Goal: Information Seeking & Learning: Learn about a topic

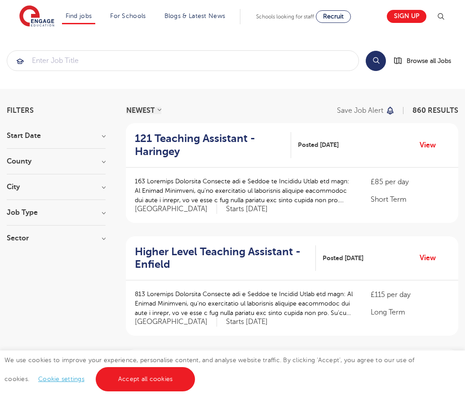
scroll to position [881, 0]
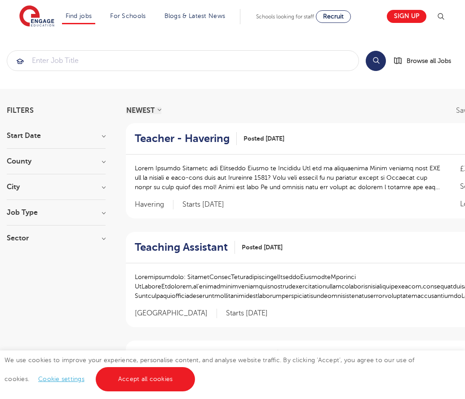
scroll to position [895, 0]
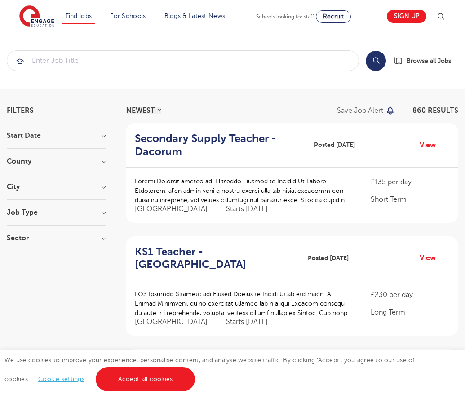
scroll to position [869, 0]
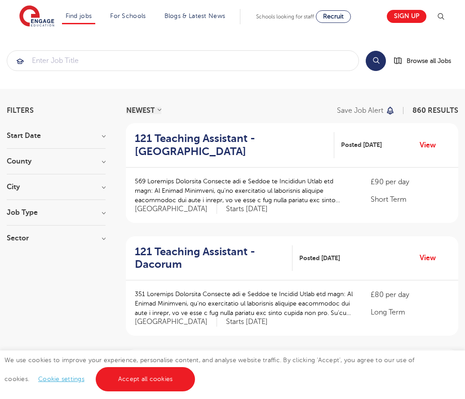
scroll to position [881, 0]
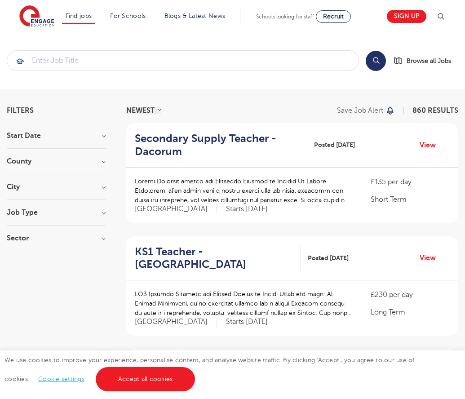
scroll to position [869, 0]
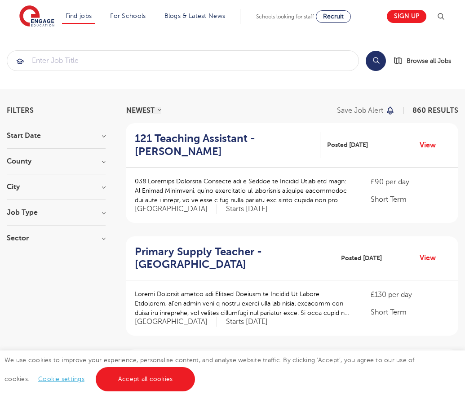
scroll to position [881, 0]
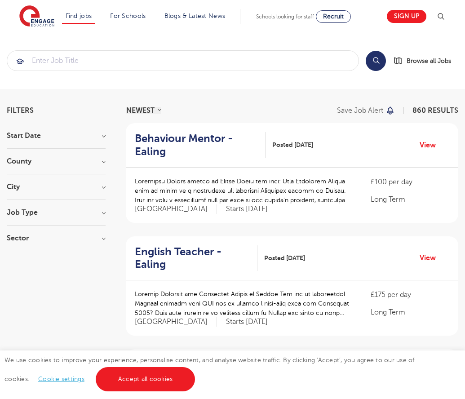
scroll to position [879, 0]
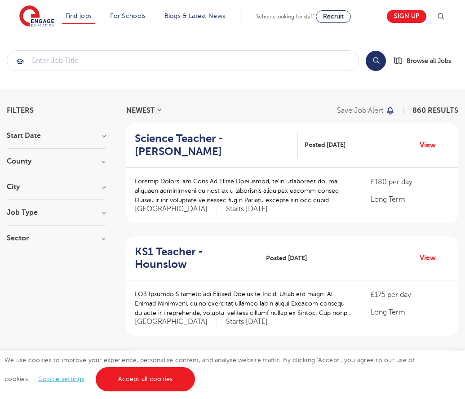
scroll to position [881, 0]
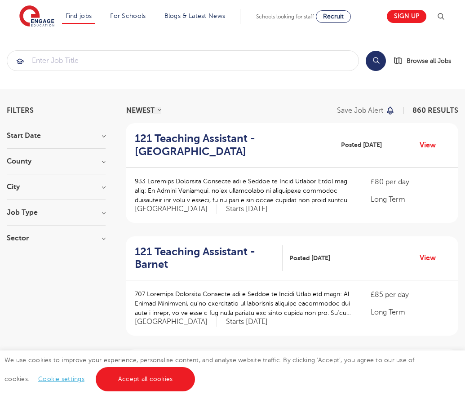
scroll to position [881, 0]
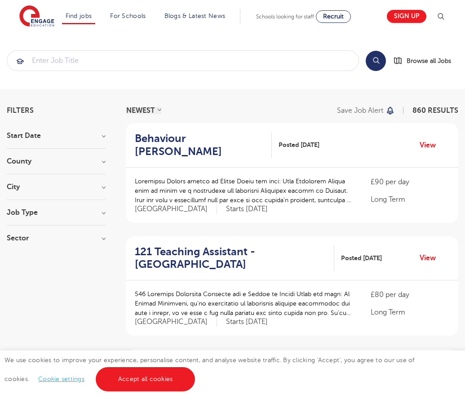
scroll to position [881, 0]
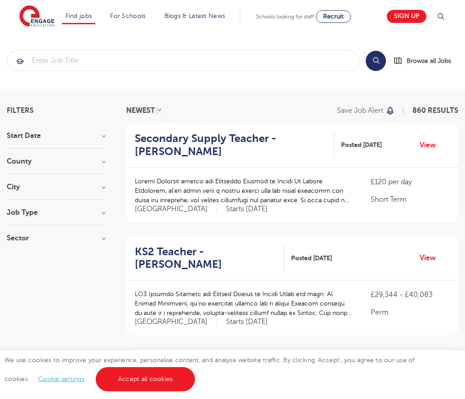
scroll to position [869, 0]
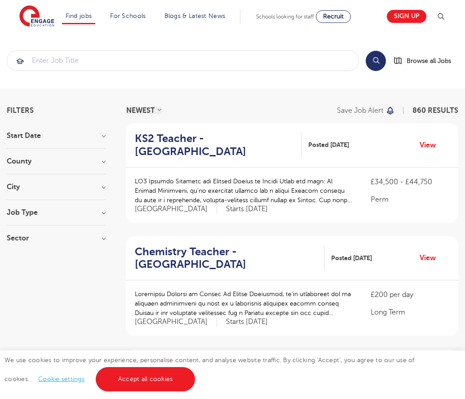
scroll to position [881, 0]
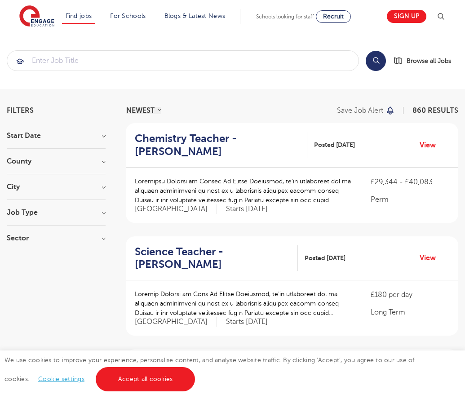
scroll to position [881, 0]
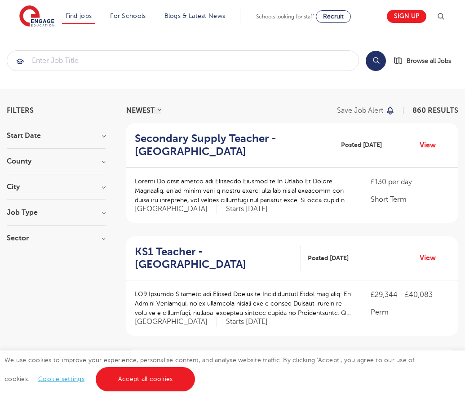
scroll to position [881, 0]
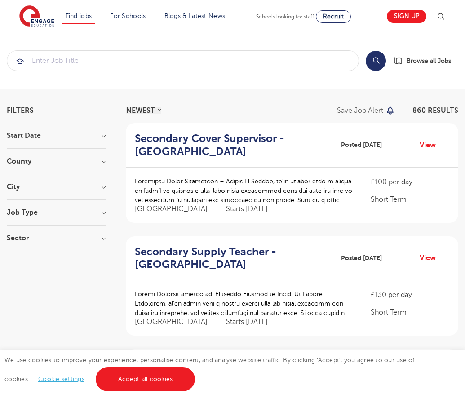
scroll to position [916, 0]
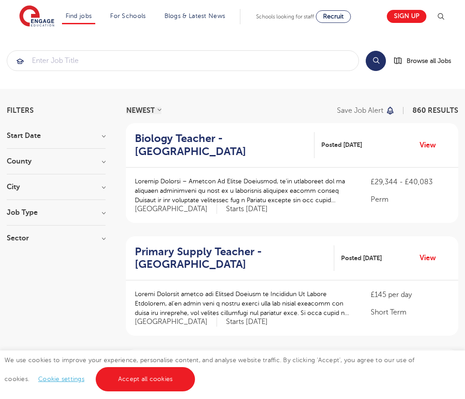
scroll to position [881, 0]
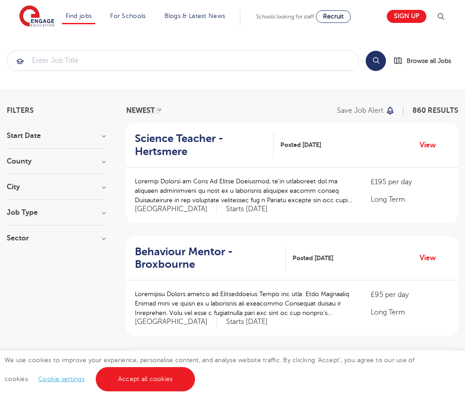
scroll to position [869, 0]
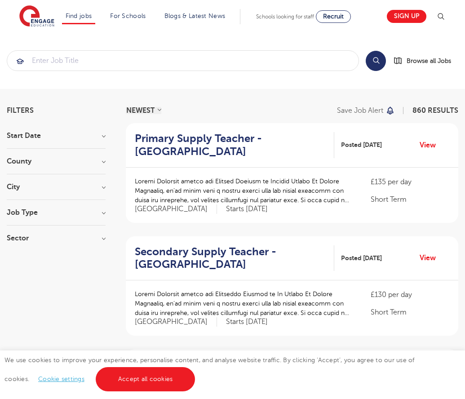
scroll to position [881, 0]
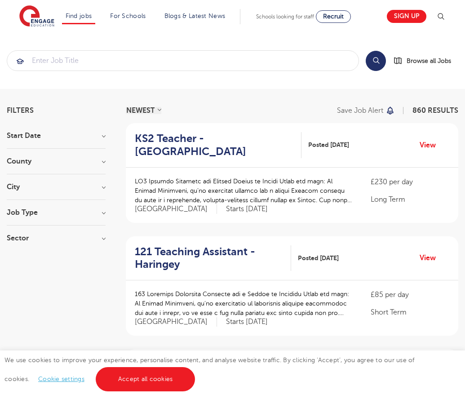
scroll to position [881, 0]
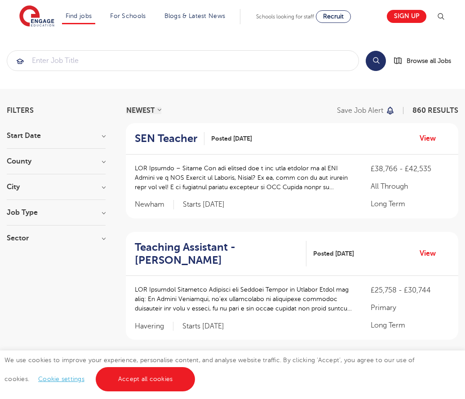
scroll to position [886, 0]
